Goal: Task Accomplishment & Management: Use online tool/utility

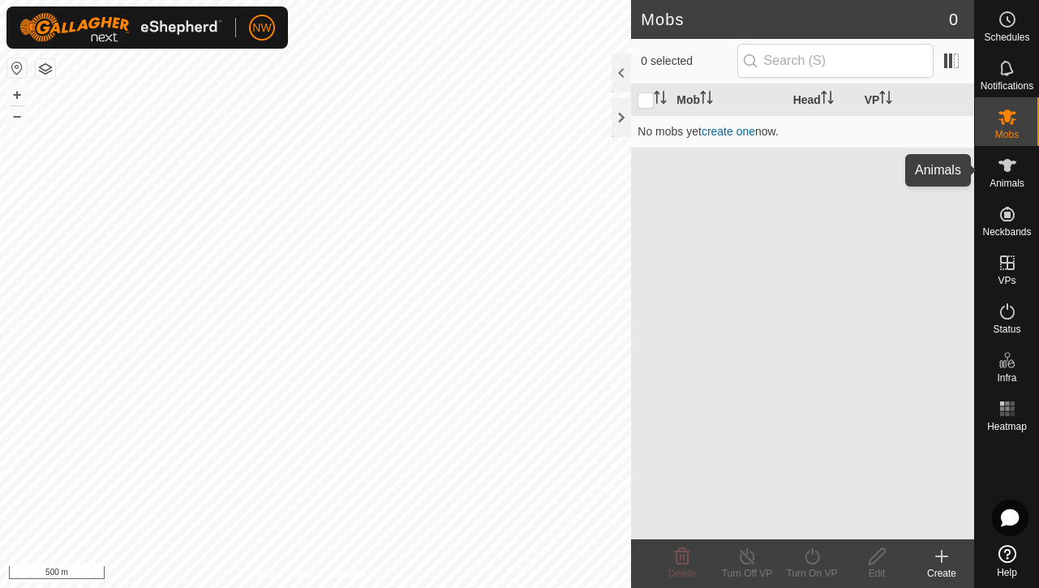
click at [1008, 165] on icon at bounding box center [1007, 165] width 18 height 13
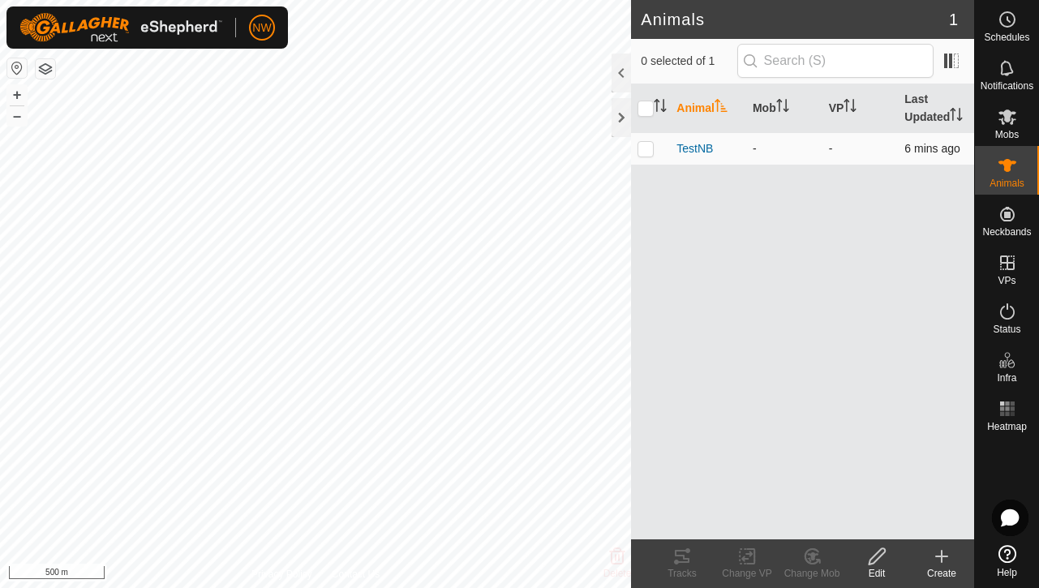
click at [642, 147] on p-checkbox at bounding box center [645, 148] width 16 height 13
checkbox input "true"
click at [684, 564] on icon at bounding box center [681, 555] width 19 height 19
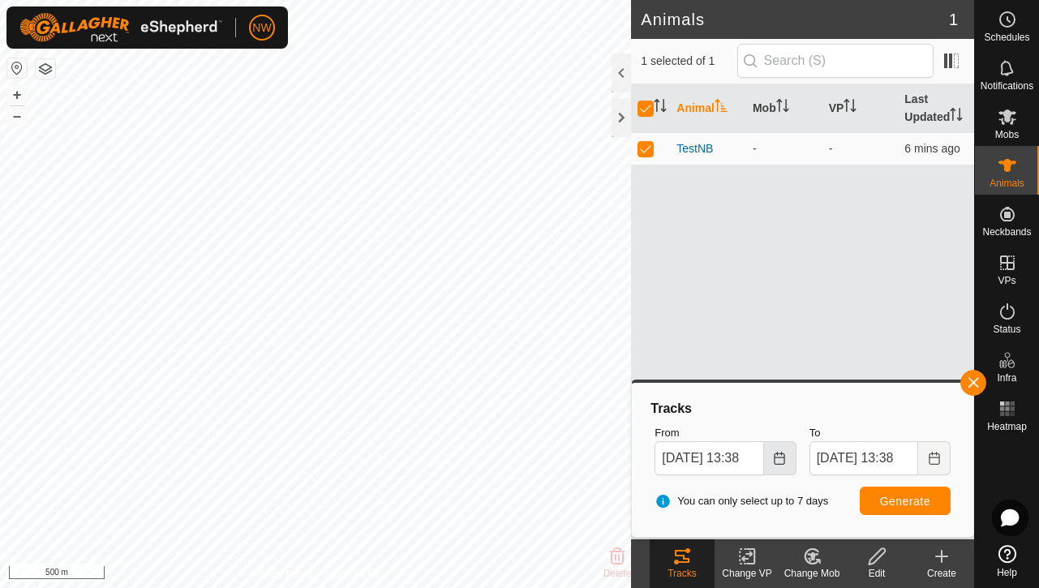
click at [779, 456] on icon "Choose Date" at bounding box center [779, 458] width 11 height 13
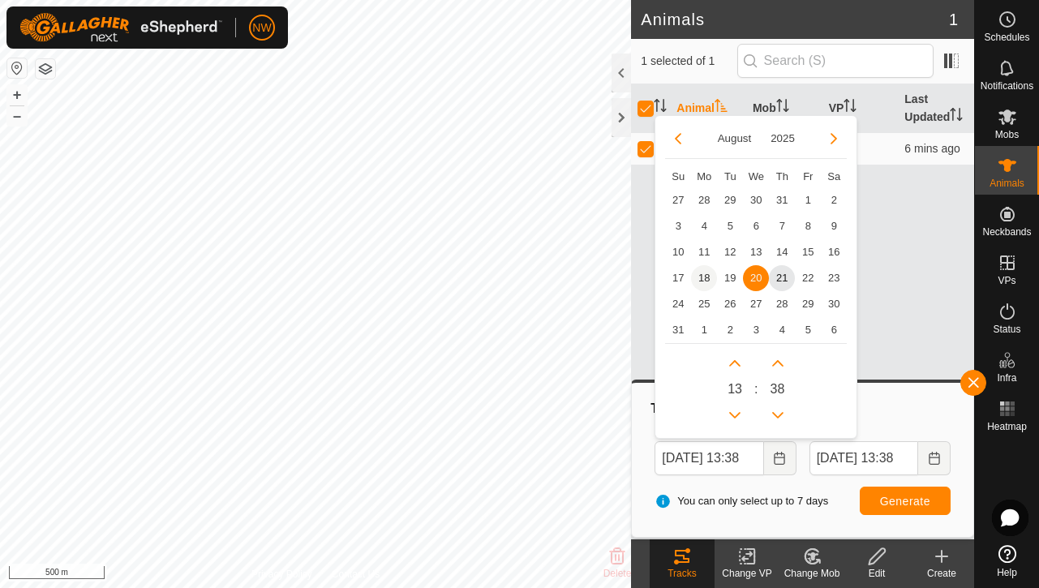
click at [704, 281] on span "18" at bounding box center [704, 278] width 26 height 26
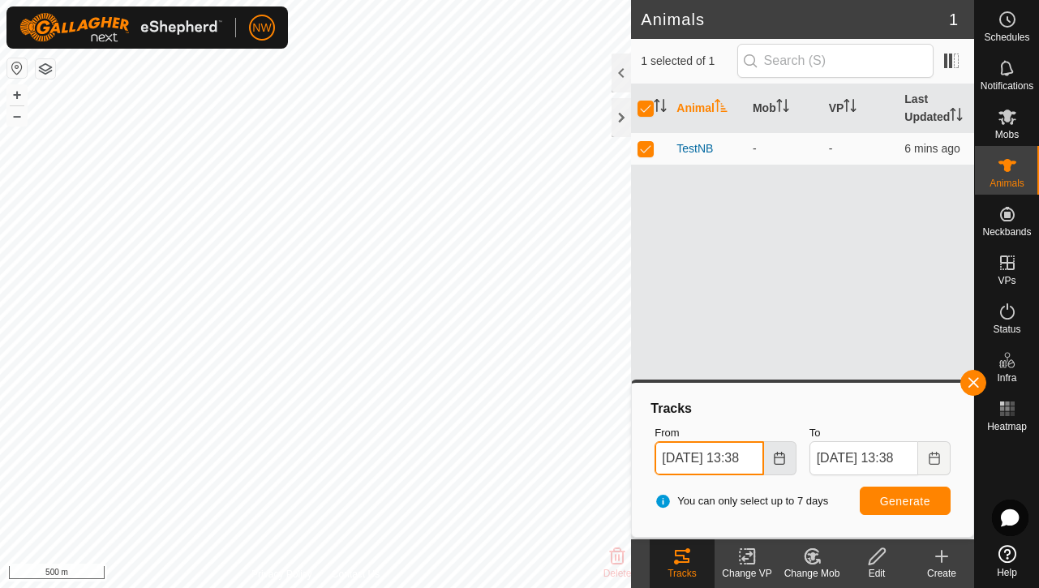
drag, startPoint x: 725, startPoint y: 457, endPoint x: 763, endPoint y: 456, distance: 38.1
click at [763, 456] on span "[DATE] 13:38" at bounding box center [724, 458] width 141 height 34
type input "[DATE] 00.00"
click at [938, 456] on icon "Choose Date" at bounding box center [933, 458] width 11 height 13
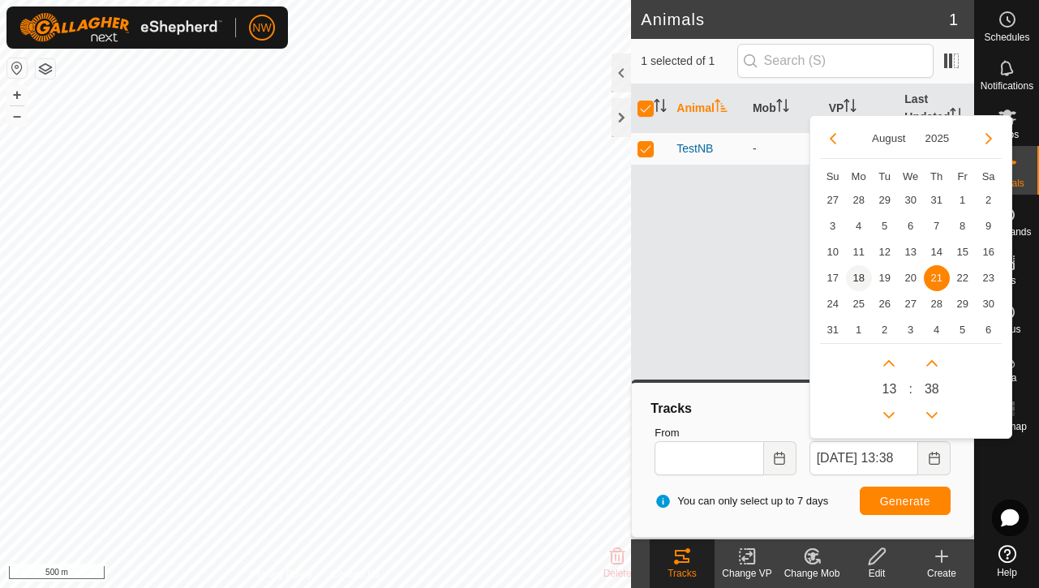
click at [859, 280] on span "18" at bounding box center [859, 278] width 26 height 26
type input "NaN undefined, NaN NaN:NaN"
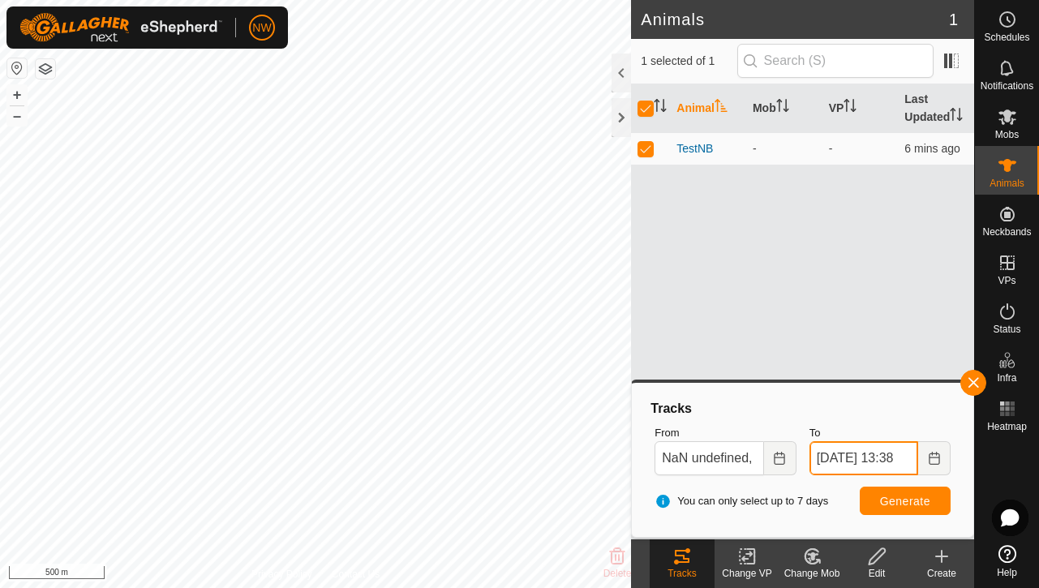
drag, startPoint x: 879, startPoint y: 455, endPoint x: 989, endPoint y: 446, distance: 110.6
click at [989, 446] on body "NW Schedules Notifications Mobs Animals Neckbands VPs Status Infra Heatmap Help…" at bounding box center [519, 294] width 1039 height 588
type input "[DATE] 23.56"
click at [904, 506] on span "Generate" at bounding box center [905, 501] width 50 height 13
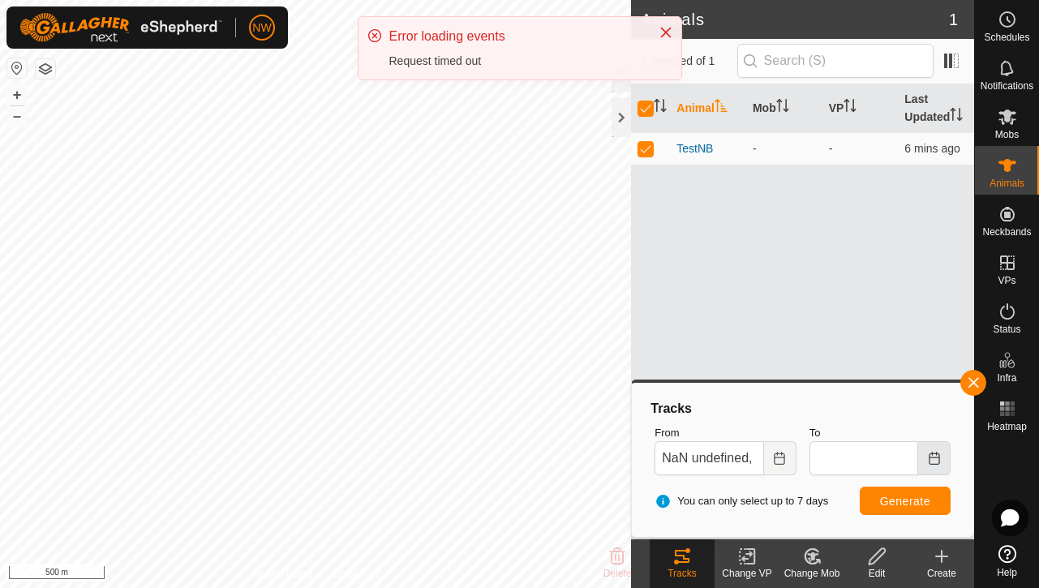
click at [934, 461] on icon "Choose Date" at bounding box center [934, 458] width 13 height 13
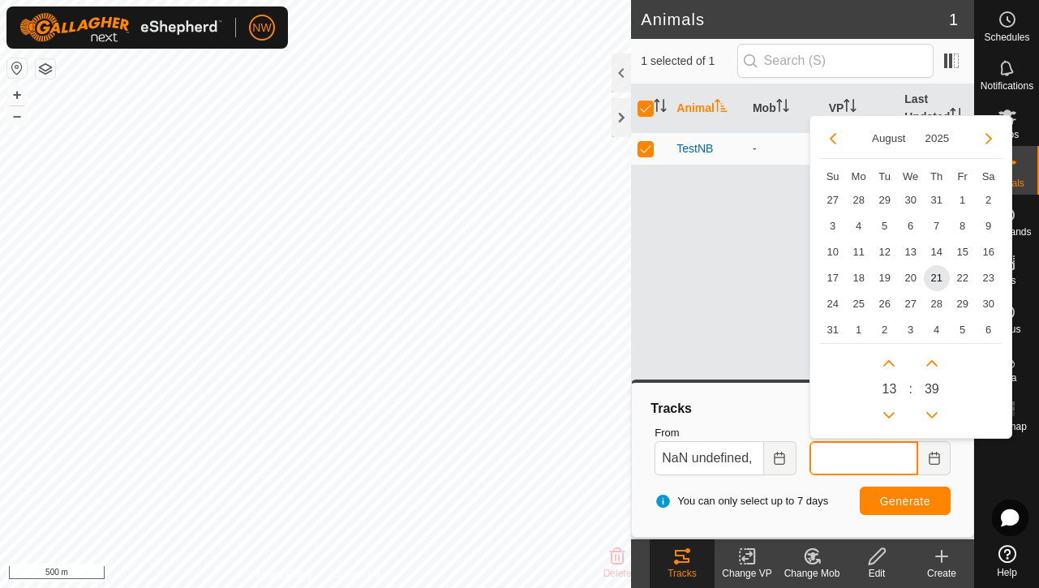
click at [875, 463] on input "To" at bounding box center [863, 458] width 109 height 34
click at [910, 496] on span "Generate" at bounding box center [905, 501] width 50 height 13
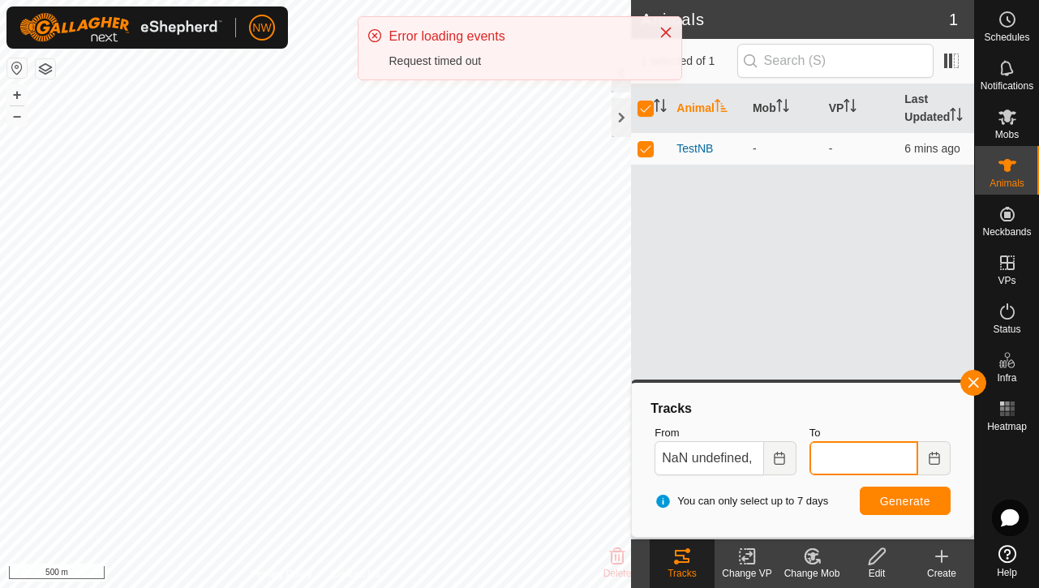
click at [843, 461] on input "To" at bounding box center [863, 458] width 109 height 34
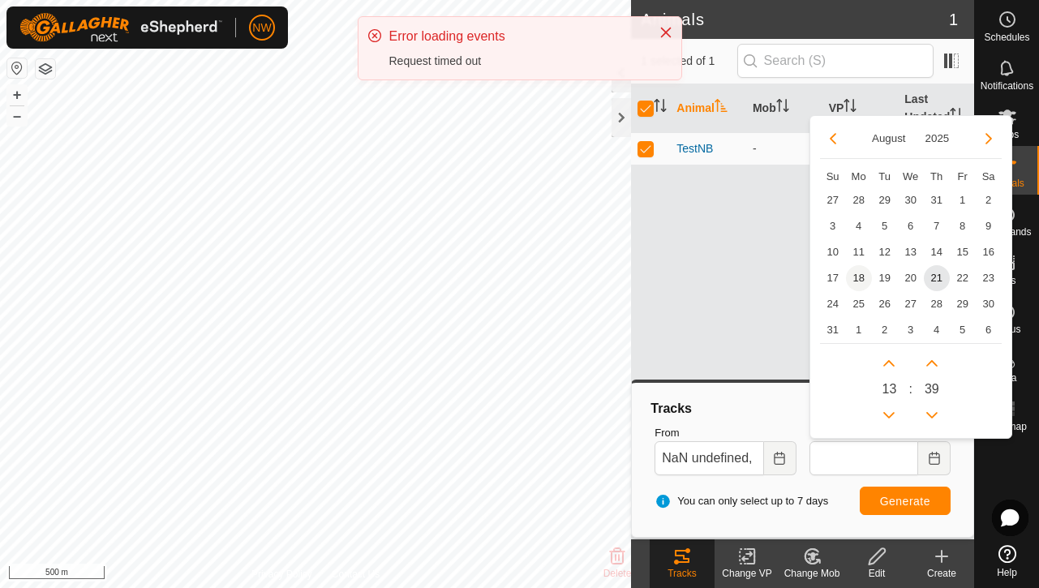
click at [862, 278] on span "18" at bounding box center [859, 278] width 26 height 26
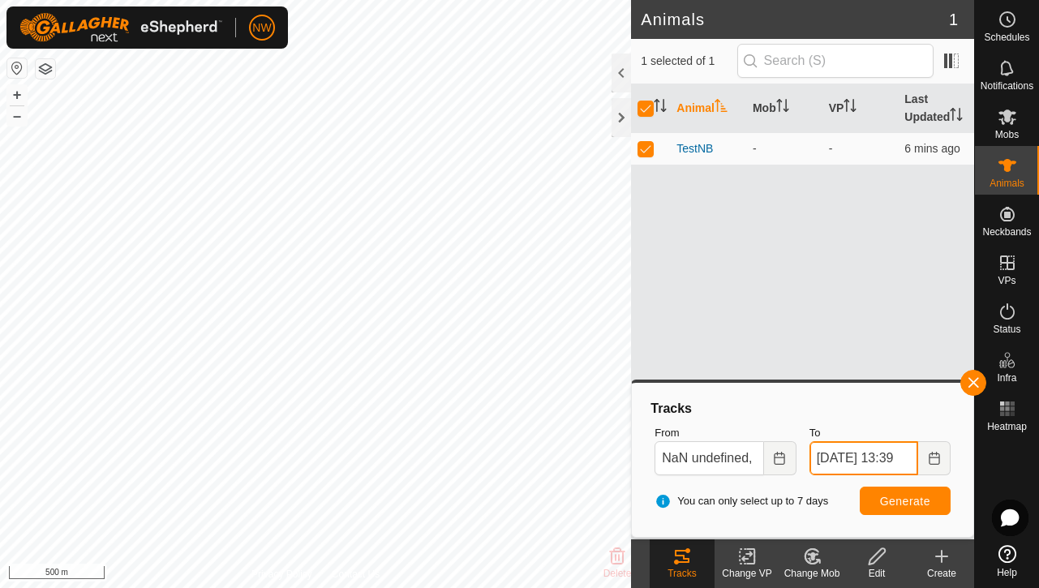
click at [851, 456] on input "[DATE] 13:39" at bounding box center [863, 458] width 109 height 34
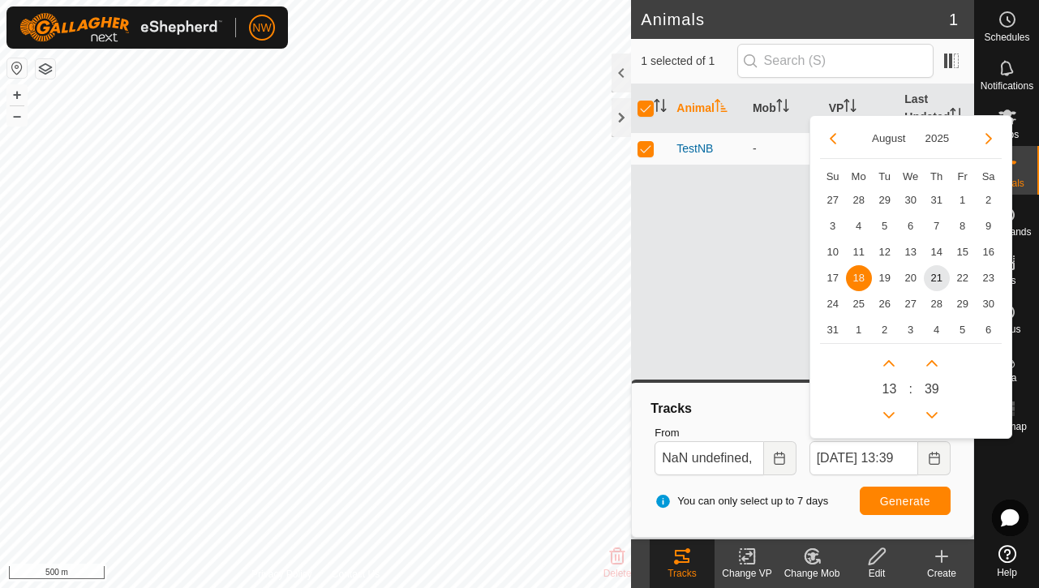
scroll to position [0, 0]
click at [864, 281] on span "18" at bounding box center [859, 278] width 26 height 26
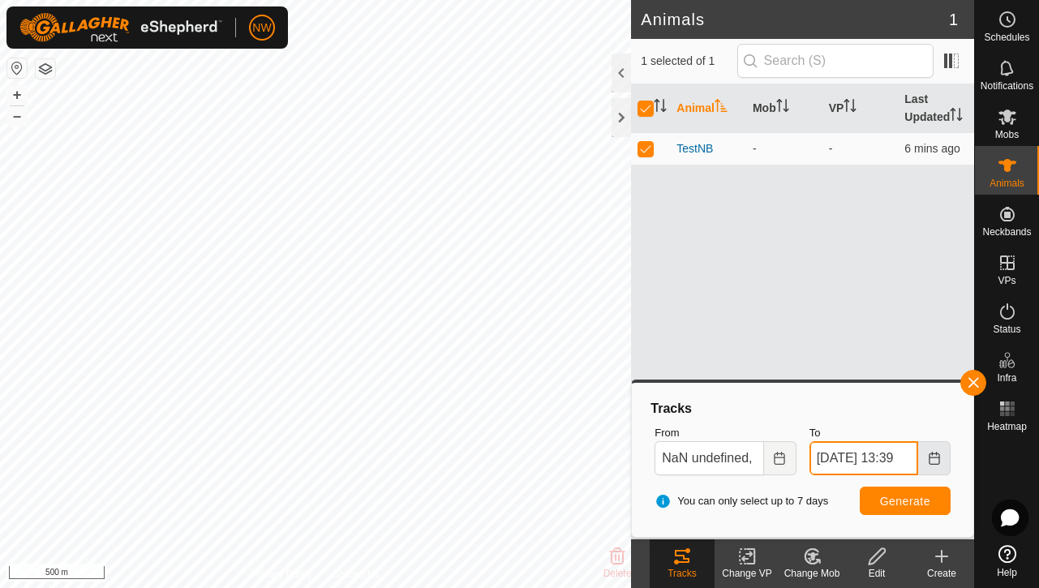
scroll to position [0, 16]
drag, startPoint x: 898, startPoint y: 456, endPoint x: 921, endPoint y: 456, distance: 23.5
click at [921, 456] on span "[DATE] 13:39" at bounding box center [879, 458] width 141 height 34
type input "[DATE] 23.50"
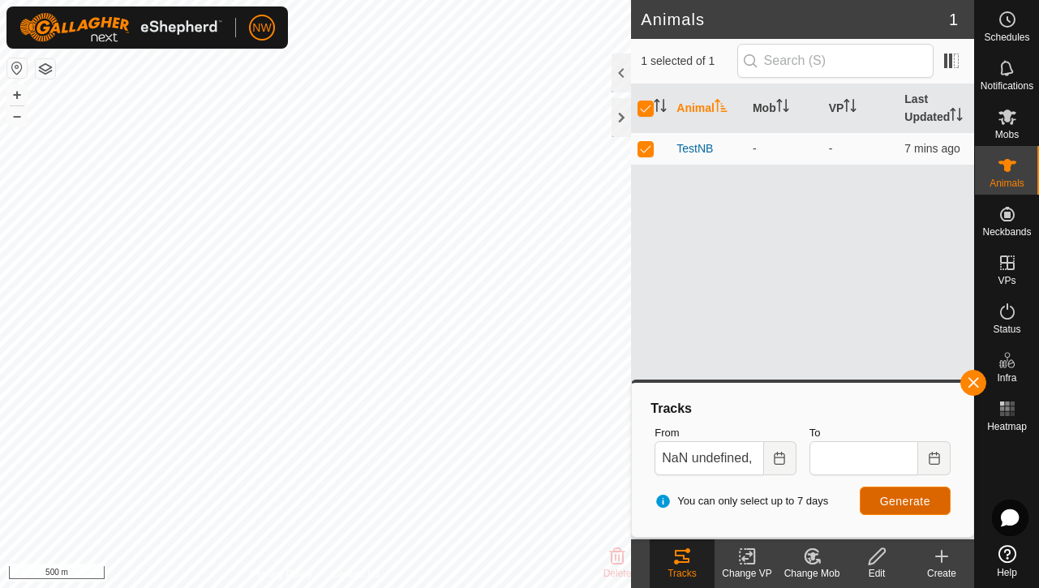
scroll to position [0, 0]
click at [900, 495] on span "Generate" at bounding box center [905, 501] width 50 height 13
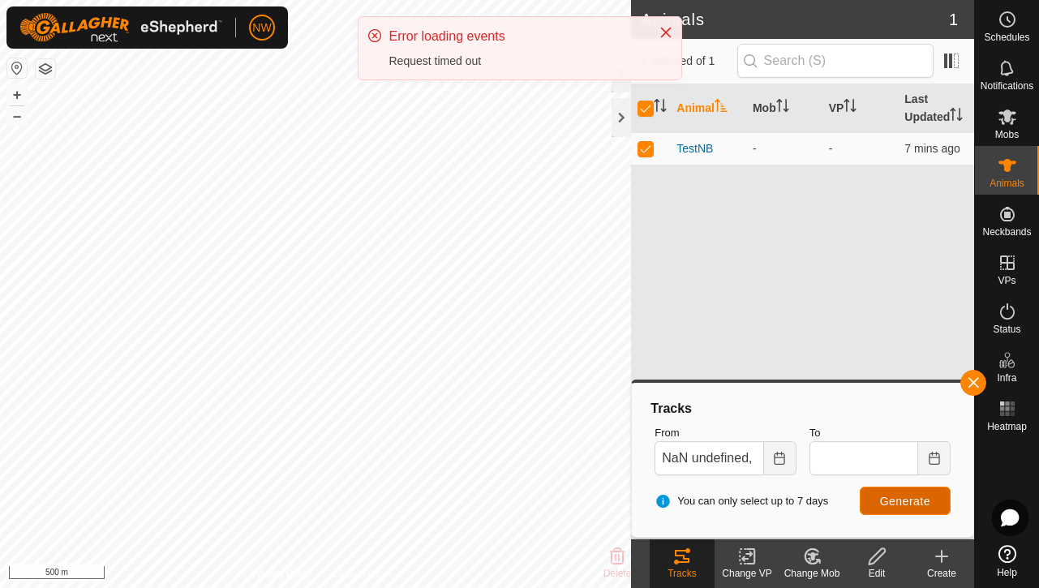
click at [908, 507] on span "Generate" at bounding box center [905, 501] width 50 height 13
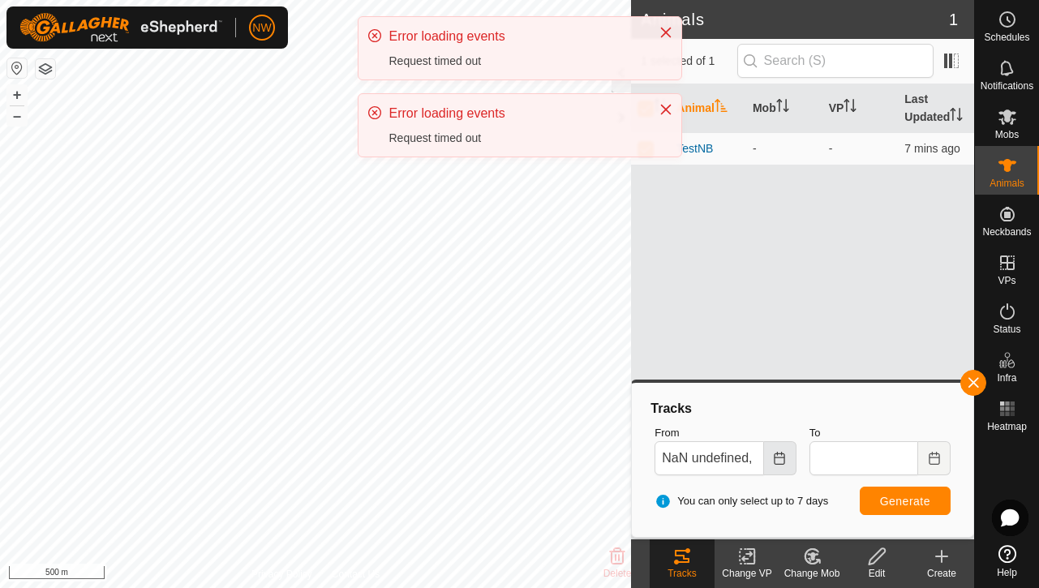
click at [779, 459] on icon "Choose Date" at bounding box center [779, 458] width 13 height 13
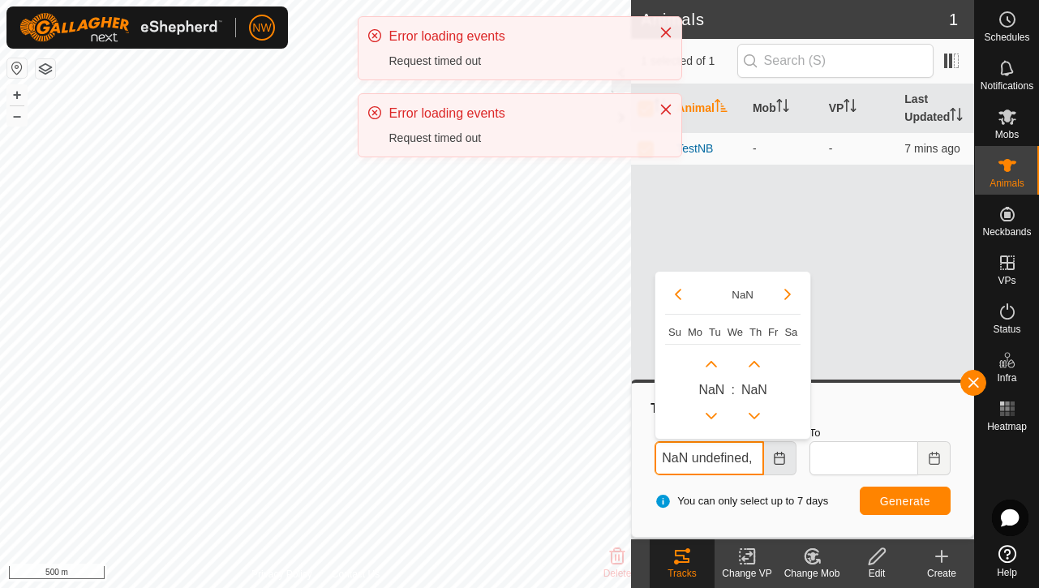
scroll to position [0, 80]
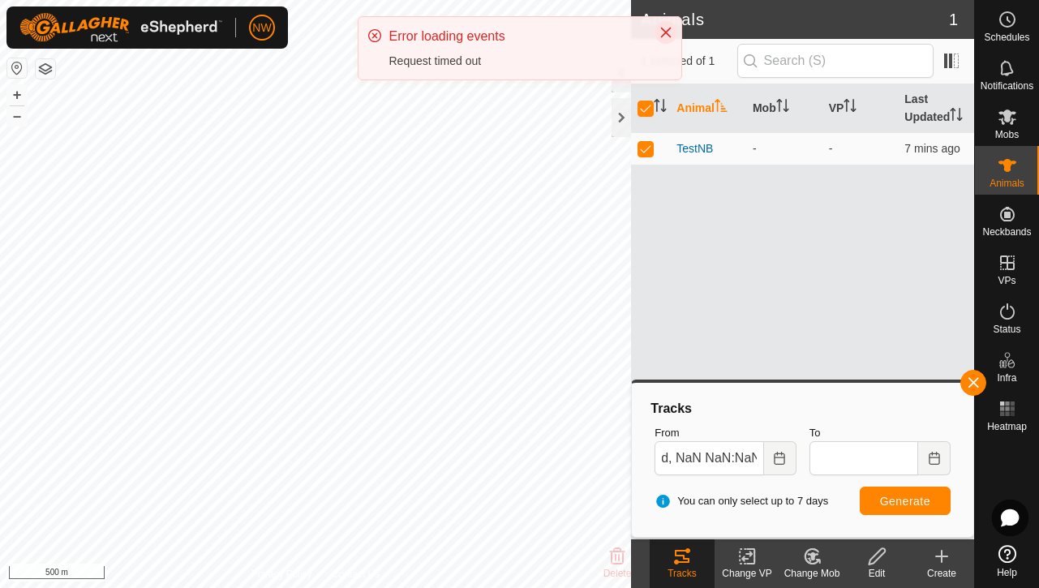
click at [662, 31] on icon "Close" at bounding box center [665, 32] width 13 height 13
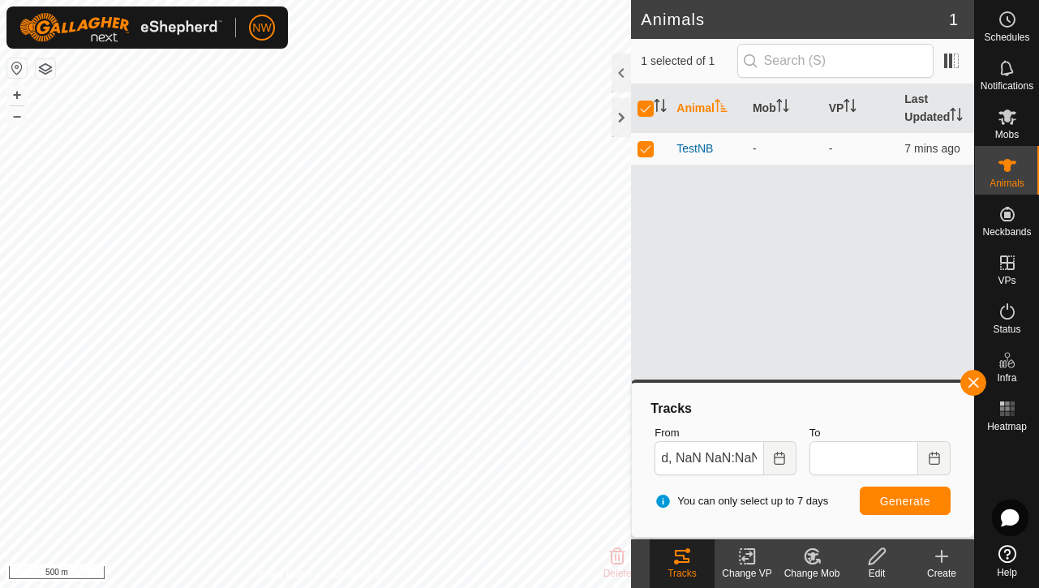
scroll to position [0, 0]
